Goal: Task Accomplishment & Management: Manage account settings

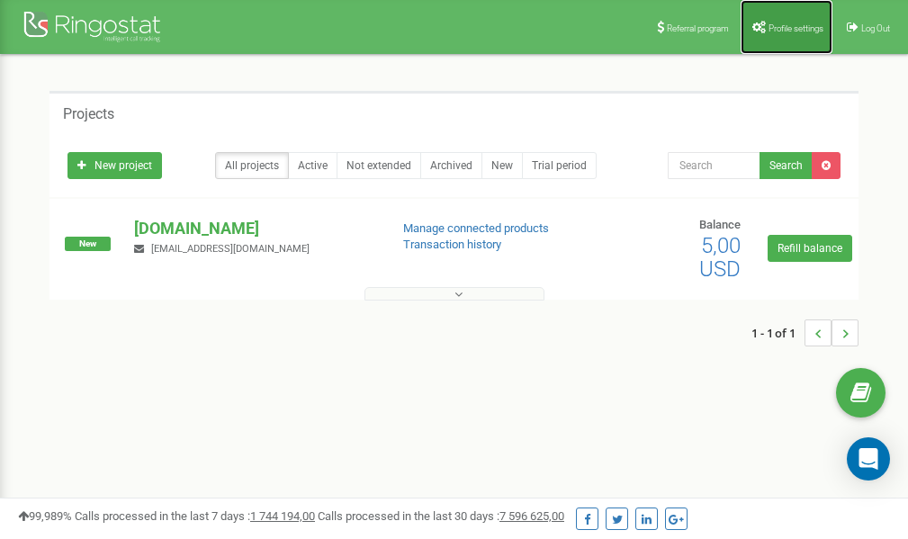
click at [799, 27] on span "Profile settings" at bounding box center [796, 28] width 55 height 10
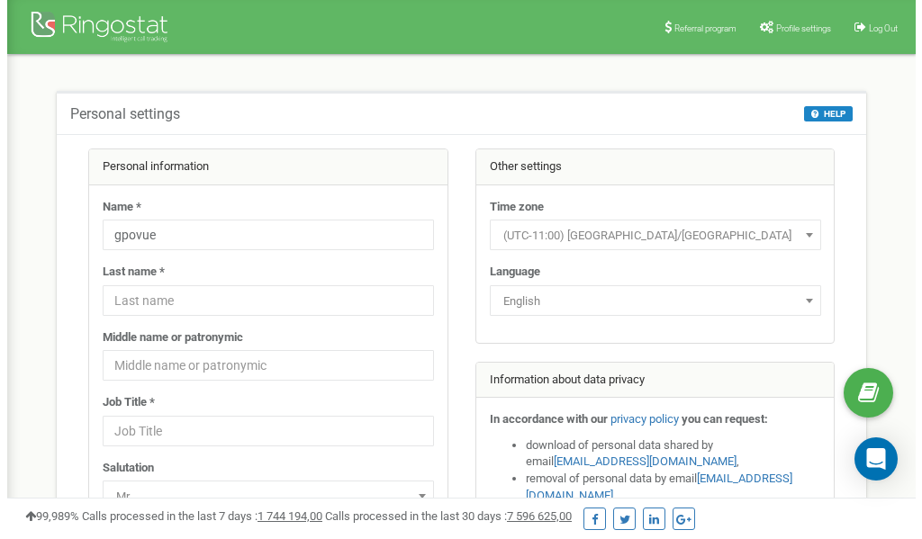
scroll to position [90, 0]
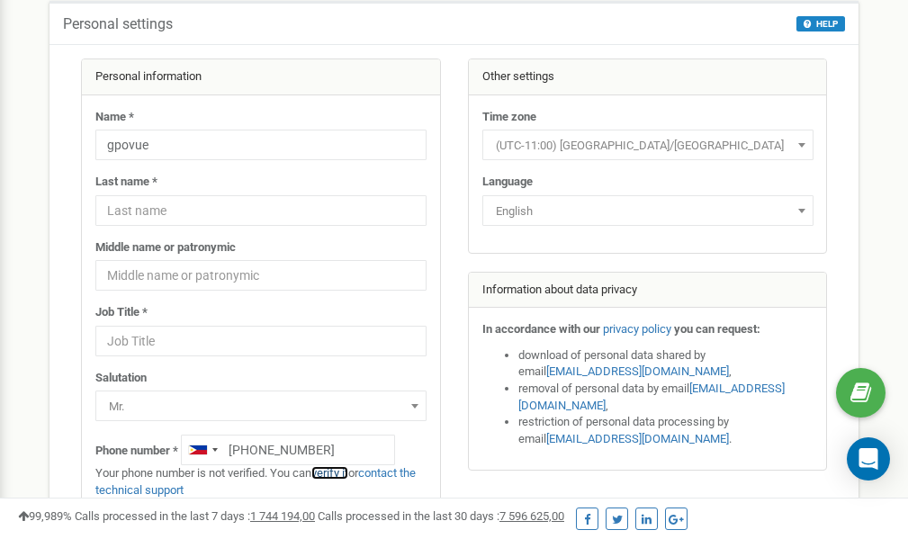
click at [344, 473] on link "verify it" at bounding box center [329, 473] width 37 height 14
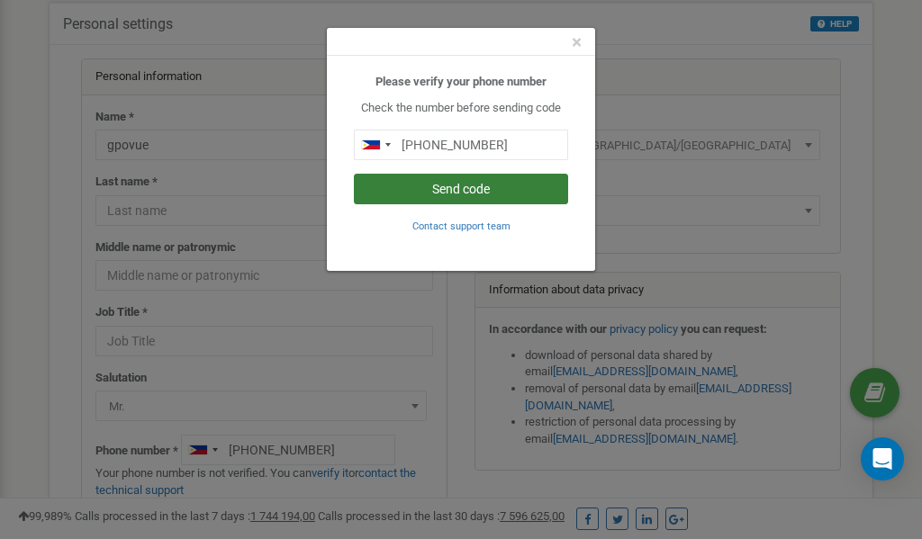
click at [466, 190] on button "Send code" at bounding box center [461, 189] width 214 height 31
